Goal: Task Accomplishment & Management: Use online tool/utility

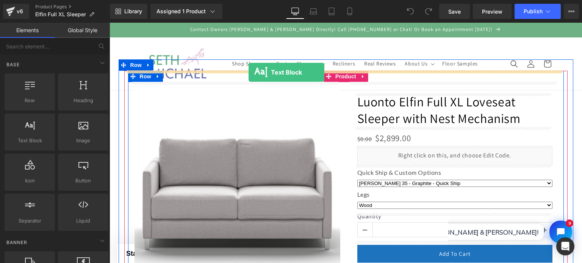
drag, startPoint x: 140, startPoint y: 155, endPoint x: 249, endPoint y: 72, distance: 136.1
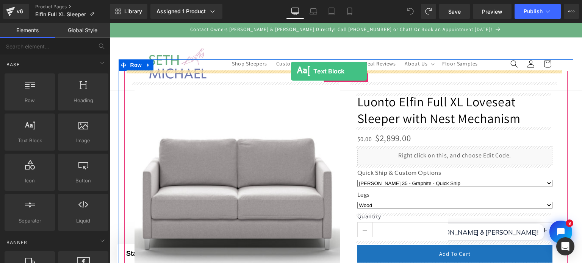
drag, startPoint x: 143, startPoint y: 155, endPoint x: 291, endPoint y: 71, distance: 169.9
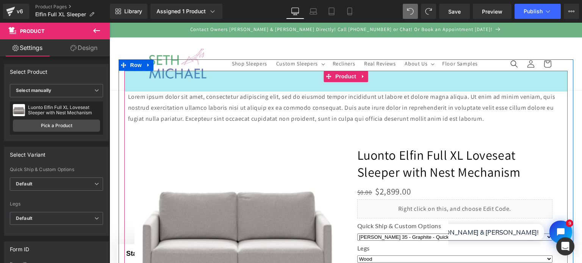
drag, startPoint x: 312, startPoint y: 70, endPoint x: 316, endPoint y: 91, distance: 21.3
click at [316, 91] on div "55px" at bounding box center [345, 81] width 443 height 21
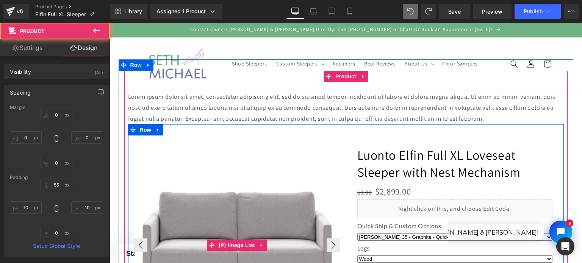
click at [258, 174] on img at bounding box center [238, 245] width 207 height 207
select select "[PERSON_NAME] 01 - Light Grey - Quick Ship"
select select "Chrome"
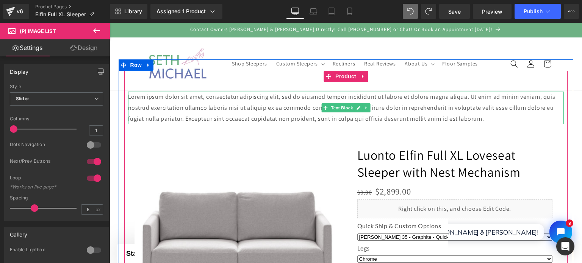
click at [236, 112] on p "Lorem ipsum dolor sit amet, consectetur adipiscing elit, sed do eiusmod tempor …" at bounding box center [346, 108] width 436 height 33
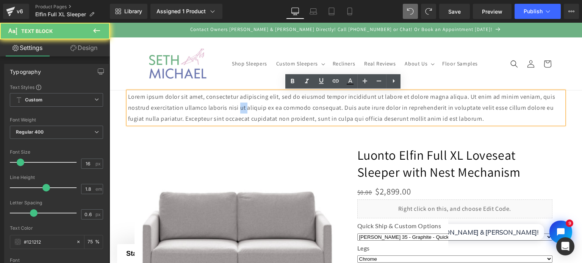
click at [236, 112] on p "Lorem ipsum dolor sit amet, consectetur adipiscing elit, sed do eiusmod tempor …" at bounding box center [346, 108] width 436 height 33
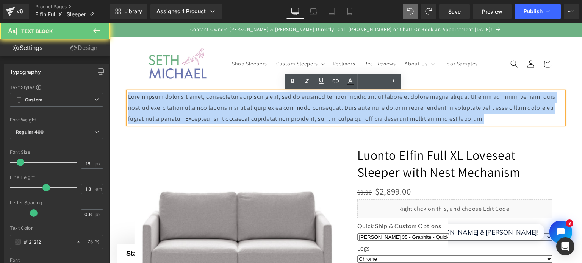
click at [236, 112] on p "Lorem ipsum dolor sit amet, consectetur adipiscing elit, sed do eiusmod tempor …" at bounding box center [346, 108] width 436 height 33
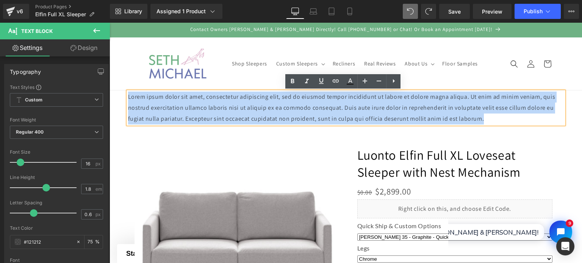
click at [236, 112] on p "Lorem ipsum dolor sit amet, consectetur adipiscing elit, sed do eiusmod tempor …" at bounding box center [346, 108] width 436 height 33
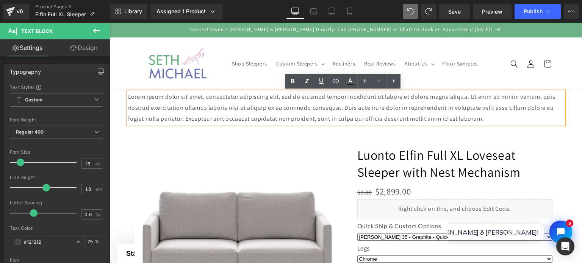
click at [357, 39] on header "Shop Sleepers Custom Sleepers Custom Sleepers Intro to Custom Sleepers & Reclin…" at bounding box center [346, 64] width 455 height 53
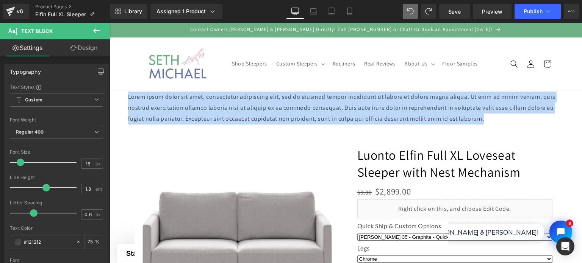
drag, startPoint x: 498, startPoint y: 118, endPoint x: 204, endPoint y: 122, distance: 293.3
click at [110, 102] on html "Skip to content Contact Owners [PERSON_NAME] & [PERSON_NAME] Directly! Call [PH…" at bounding box center [346, 143] width 473 height 241
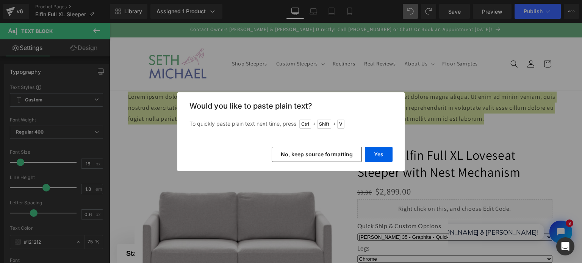
click at [339, 154] on button "No, keep source formatting" at bounding box center [317, 154] width 90 height 15
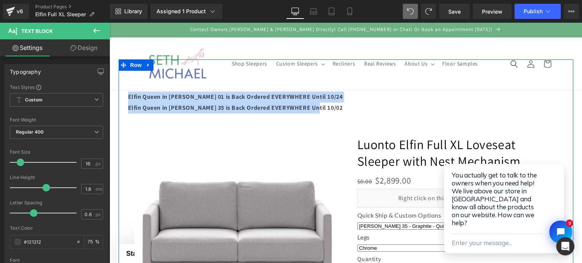
drag, startPoint x: 310, startPoint y: 110, endPoint x: 120, endPoint y: 89, distance: 190.6
click at [120, 89] on div "Elfin Queen in [PERSON_NAME] 01 is Back Ordered EVERYWHERE Until 10/24 Elfin Qu…" at bounding box center [346, 212] width 455 height 283
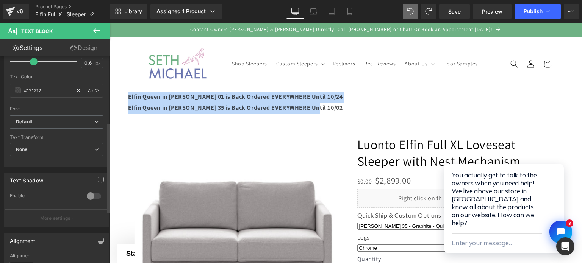
scroll to position [271, 0]
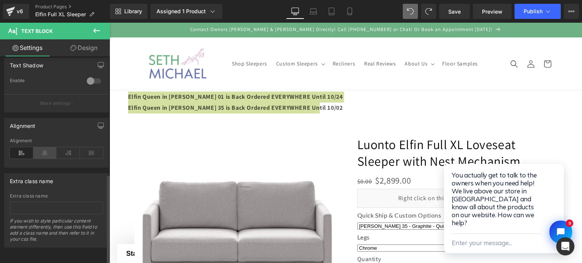
click at [44, 149] on icon at bounding box center [44, 152] width 23 height 11
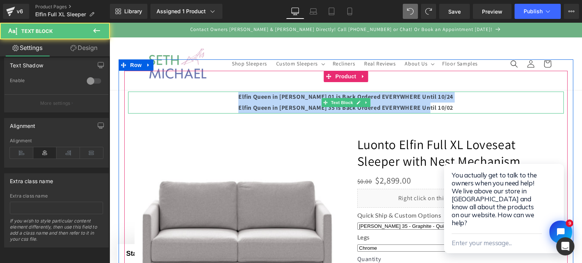
click at [253, 106] on strong "Elfin Queen in [PERSON_NAME] 35 is Back Ordered EVERYWHERE Until 10/02" at bounding box center [345, 108] width 215 height 8
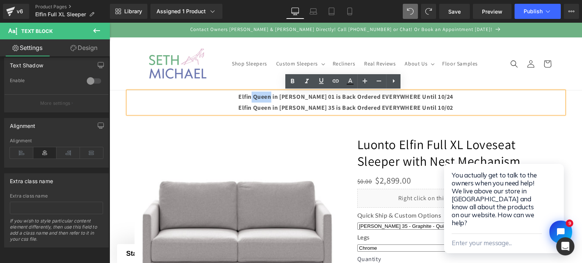
drag, startPoint x: 265, startPoint y: 97, endPoint x: 285, endPoint y: 100, distance: 19.9
click at [285, 100] on strong "Elfin Queen in [PERSON_NAME] 01 is Back Ordered EVERYWHERE Until 10/24" at bounding box center [345, 97] width 215 height 8
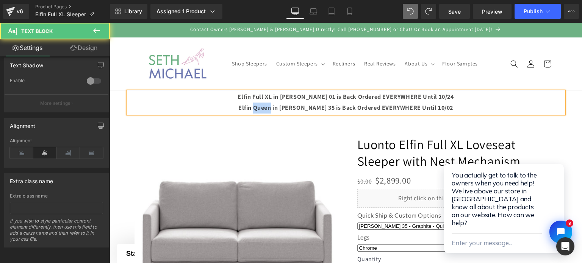
drag, startPoint x: 266, startPoint y: 109, endPoint x: 285, endPoint y: 110, distance: 18.6
click at [285, 110] on strong "Elfin Queen in [PERSON_NAME] 35 is Back Ordered EVERYWHERE Until 10/02" at bounding box center [345, 108] width 215 height 8
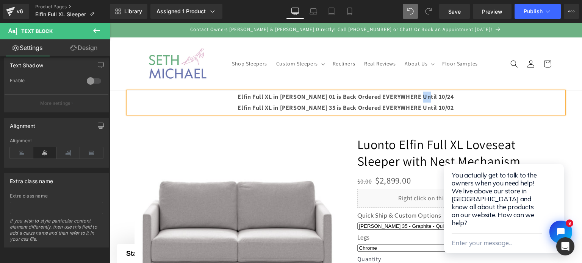
drag, startPoint x: 427, startPoint y: 97, endPoint x: 434, endPoint y: 97, distance: 6.4
click at [434, 97] on strong "Elfin Full XL in [PERSON_NAME] 01 is Back Ordered EVERYWHERE Until 10/24" at bounding box center [346, 97] width 216 height 8
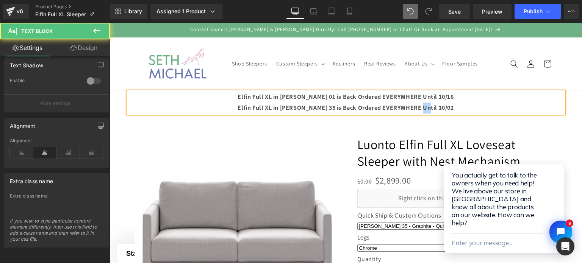
drag, startPoint x: 427, startPoint y: 105, endPoint x: 433, endPoint y: 106, distance: 6.2
click at [433, 106] on strong "Elfin Full XL in [PERSON_NAME] 35 is Back Ordered EVERYWHERE Until 10/02" at bounding box center [346, 108] width 216 height 8
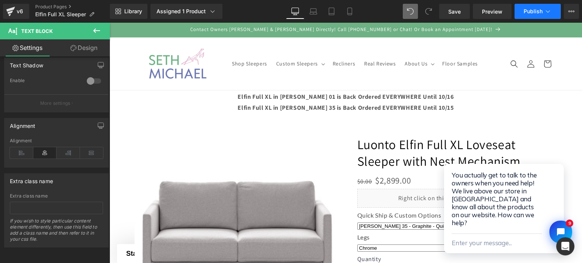
click at [527, 15] on button "Publish" at bounding box center [538, 11] width 46 height 15
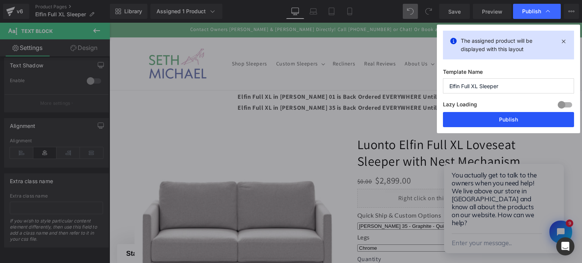
click at [506, 120] on button "Publish" at bounding box center [508, 119] width 131 height 15
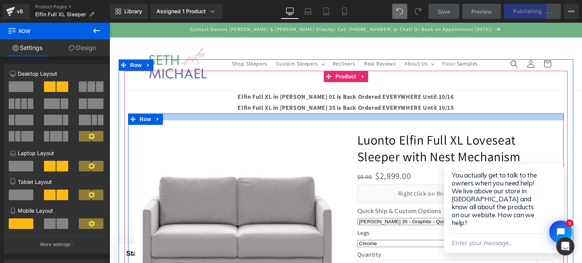
drag, startPoint x: 366, startPoint y: 119, endPoint x: 360, endPoint y: 114, distance: 7.9
click at [360, 114] on div at bounding box center [346, 117] width 436 height 7
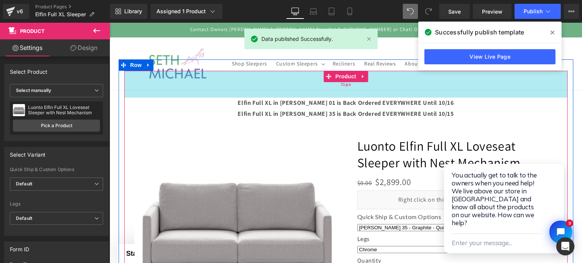
drag, startPoint x: 322, startPoint y: 88, endPoint x: 320, endPoint y: 94, distance: 6.5
click at [320, 94] on div "71px" at bounding box center [345, 84] width 443 height 27
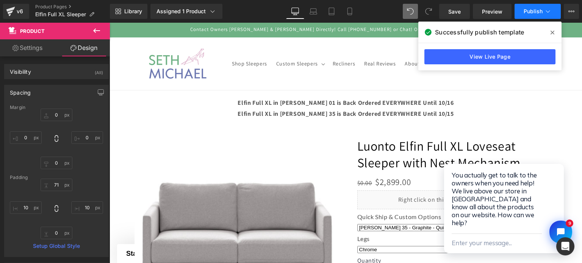
click at [532, 12] on span "Publish" at bounding box center [533, 11] width 19 height 6
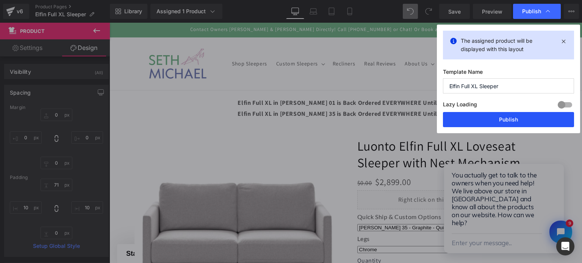
click at [519, 115] on button "Publish" at bounding box center [508, 119] width 131 height 15
